Goal: Task Accomplishment & Management: Use online tool/utility

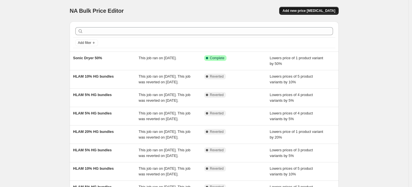
click at [311, 14] on button "Add new price change job" at bounding box center [308, 11] width 59 height 8
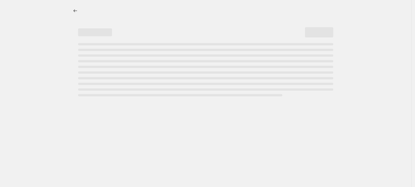
select select "percentage"
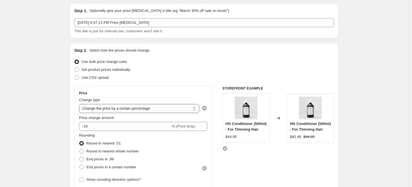
radio input "true"
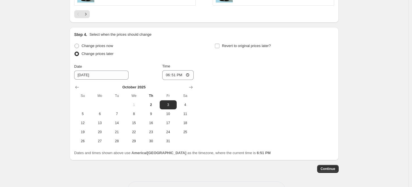
scroll to position [455, 0]
click at [87, 114] on span "5" at bounding box center [82, 114] width 12 height 5
type input "10/5/2025"
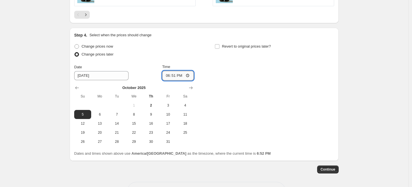
click at [179, 74] on input "18:51" at bounding box center [178, 76] width 32 height 10
click at [165, 74] on input "18:51" at bounding box center [178, 76] width 32 height 10
type input "08:00"
click at [270, 99] on div "Change prices now Change prices later Date 10/5/2025 Time 08:00 October 2025 Su…" at bounding box center [204, 94] width 260 height 104
click at [219, 47] on input "Revert to original prices later?" at bounding box center [217, 46] width 5 height 5
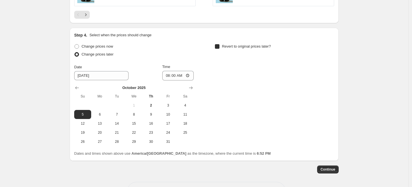
checkbox input "true"
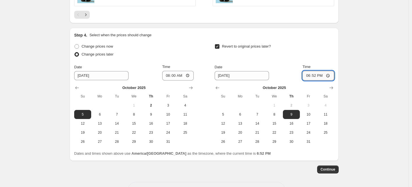
click at [320, 75] on input "18:52" at bounding box center [318, 76] width 32 height 10
click at [310, 115] on span "10" at bounding box center [308, 114] width 12 height 5
type input "10/10/2025"
click at [308, 75] on input "18:52" at bounding box center [318, 76] width 32 height 10
type input "02:00"
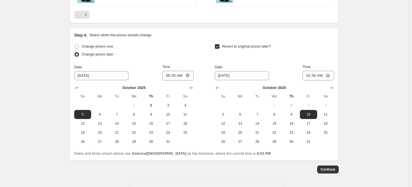
click at [299, 55] on div "Revert to original prices later?" at bounding box center [274, 50] width 119 height 17
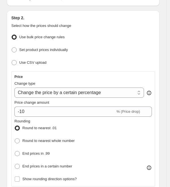
scroll to position [66, 0]
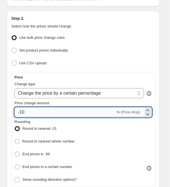
click at [21, 111] on input "-10" at bounding box center [64, 112] width 101 height 10
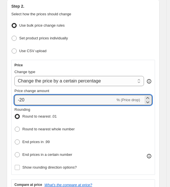
scroll to position [79, 0]
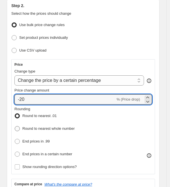
type input "-20"
click at [69, 128] on span "Round to nearest whole number" at bounding box center [48, 128] width 52 height 4
click at [15, 126] on input "Round to nearest whole number" at bounding box center [15, 126] width 0 height 0
radio input "true"
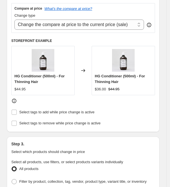
scroll to position [256, 0]
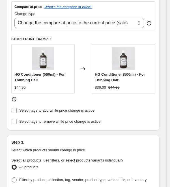
click at [12, 110] on input "Select tags to add while price change is active" at bounding box center [14, 110] width 5 height 5
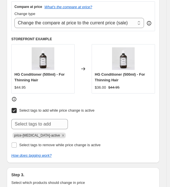
click at [14, 109] on input "Select tags to add while price change is active" at bounding box center [14, 110] width 5 height 5
checkbox input "false"
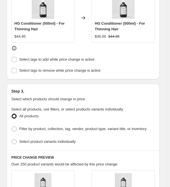
scroll to position [319, 0]
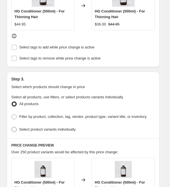
click at [35, 131] on span "Select product variants individually" at bounding box center [47, 129] width 56 height 4
click at [12, 127] on input "Select product variants individually" at bounding box center [12, 127] width 0 height 0
radio input "true"
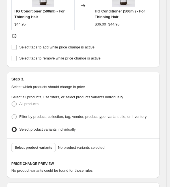
scroll to position [344, 0]
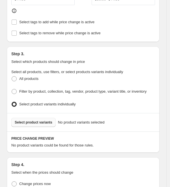
click at [35, 125] on span "Select product variants" at bounding box center [34, 122] width 38 height 5
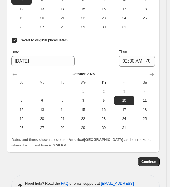
scroll to position [830, 0]
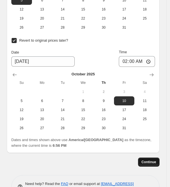
click at [152, 164] on span "Continue" at bounding box center [149, 162] width 15 height 5
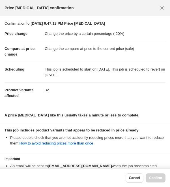
scroll to position [35, 0]
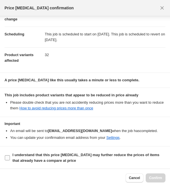
click at [10, 159] on input "I understand that this price change job may further reduce the prices of items …" at bounding box center [7, 157] width 5 height 5
checkbox input "true"
click at [149, 178] on span "Confirm" at bounding box center [155, 178] width 13 height 5
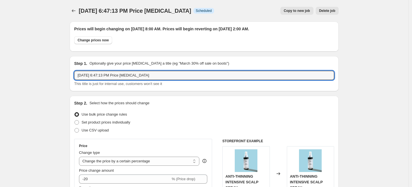
drag, startPoint x: 154, startPoint y: 75, endPoint x: 61, endPoint y: 65, distance: 93.4
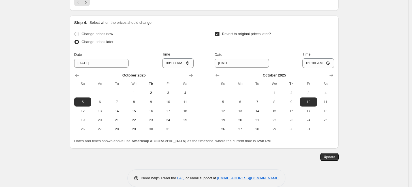
scroll to position [527, 0]
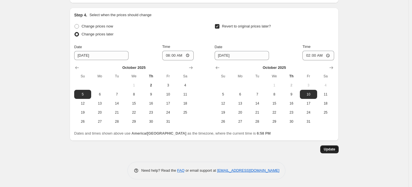
type input "Prime picks 20%"
click at [337, 149] on button "Update" at bounding box center [329, 149] width 18 height 8
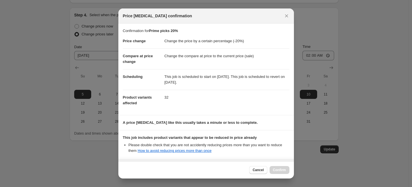
scroll to position [50, 0]
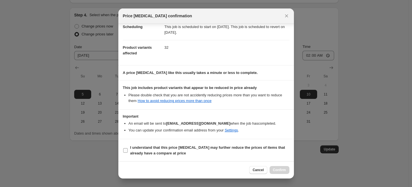
click at [146, 148] on b "I understand that this price change job may further reduce the prices of items …" at bounding box center [207, 150] width 155 height 10
click at [128, 148] on input "I understand that this price change job may further reduce the prices of items …" at bounding box center [125, 150] width 5 height 5
checkbox input "true"
click at [281, 172] on button "Confirm" at bounding box center [280, 170] width 20 height 8
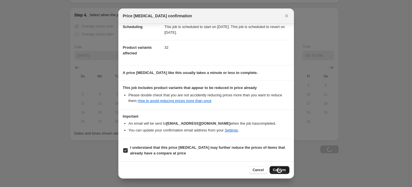
type input "Prime picks 20%"
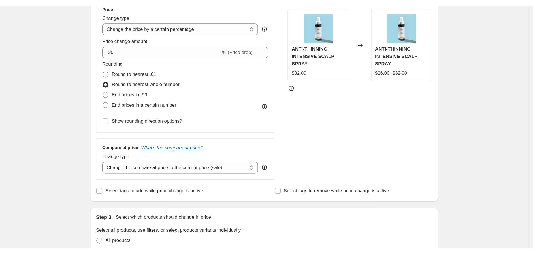
scroll to position [0, 0]
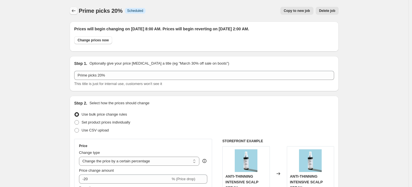
click at [72, 10] on icon "Price change jobs" at bounding box center [74, 11] width 6 height 6
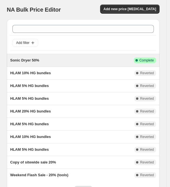
click at [69, 61] on div "Sonic Dryer 50%" at bounding box center [72, 60] width 124 height 6
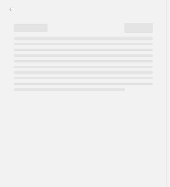
select select "percentage"
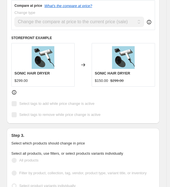
scroll to position [313, 0]
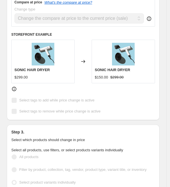
click at [44, 111] on span "Select tags to remove while price change is active" at bounding box center [60, 111] width 82 height 4
